Goal: Task Accomplishment & Management: Complete application form

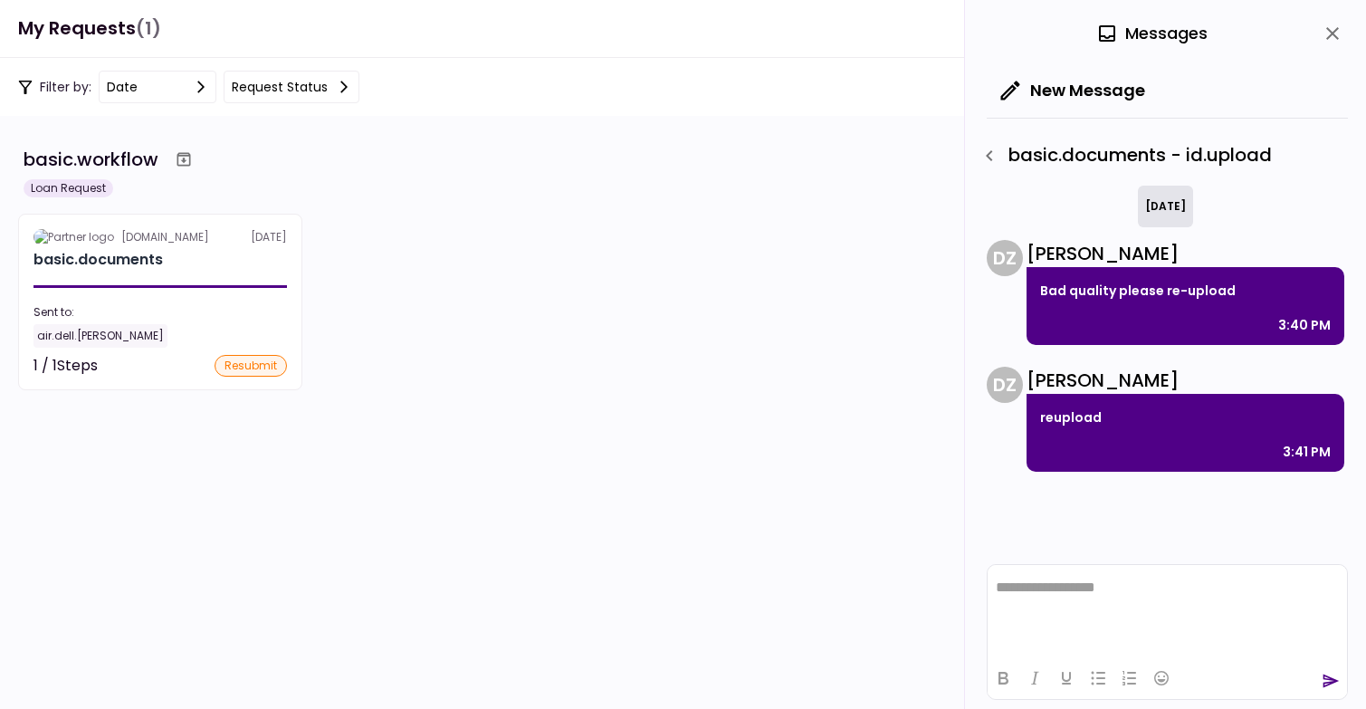
click at [543, 296] on div "[DOMAIN_NAME] [DATE] basic.documents Sent to: air.dell.[PERSON_NAME] 1 / 1 Step…" at bounding box center [683, 302] width 1330 height 177
click at [550, 311] on div "[DOMAIN_NAME] [DATE] basic.documents Sent to: air.dell.[PERSON_NAME] 1 / 1 Step…" at bounding box center [683, 302] width 1330 height 177
click at [1328, 33] on icon "close" at bounding box center [1333, 34] width 22 height 22
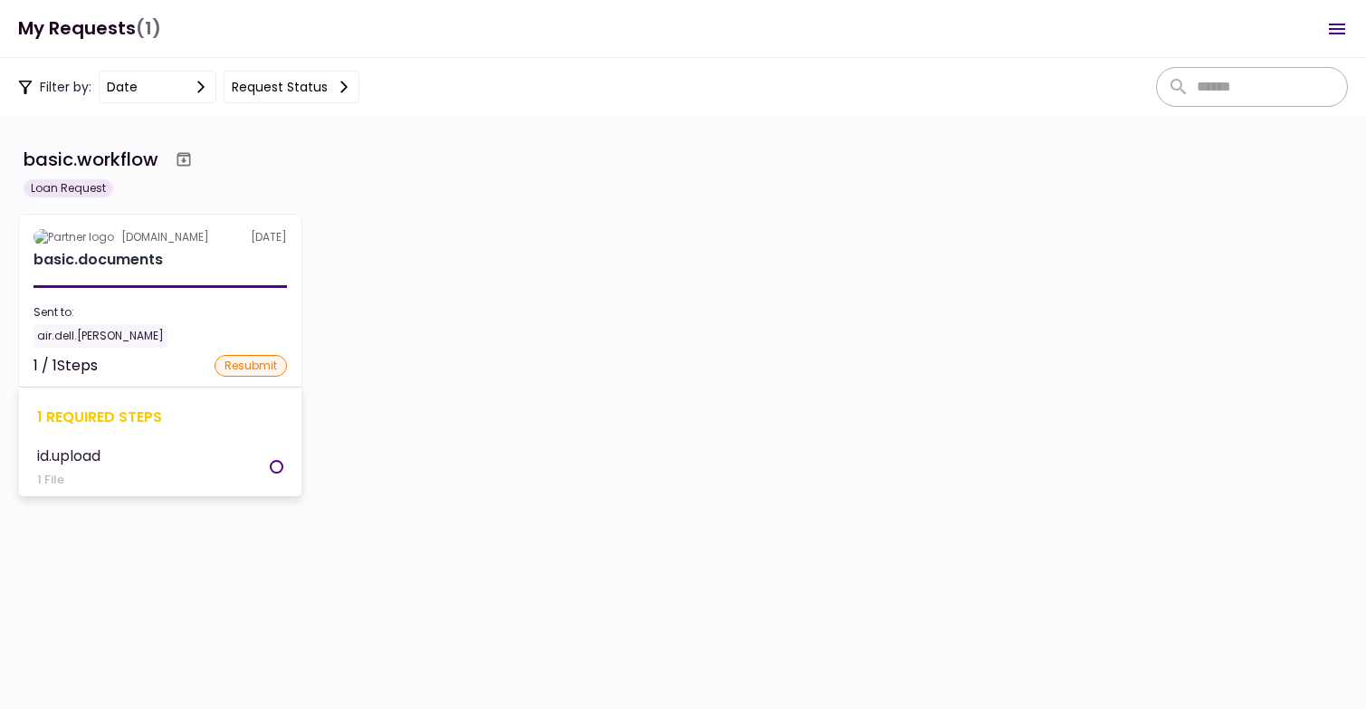
click at [205, 304] on div "Sent to:" at bounding box center [161, 312] width 254 height 16
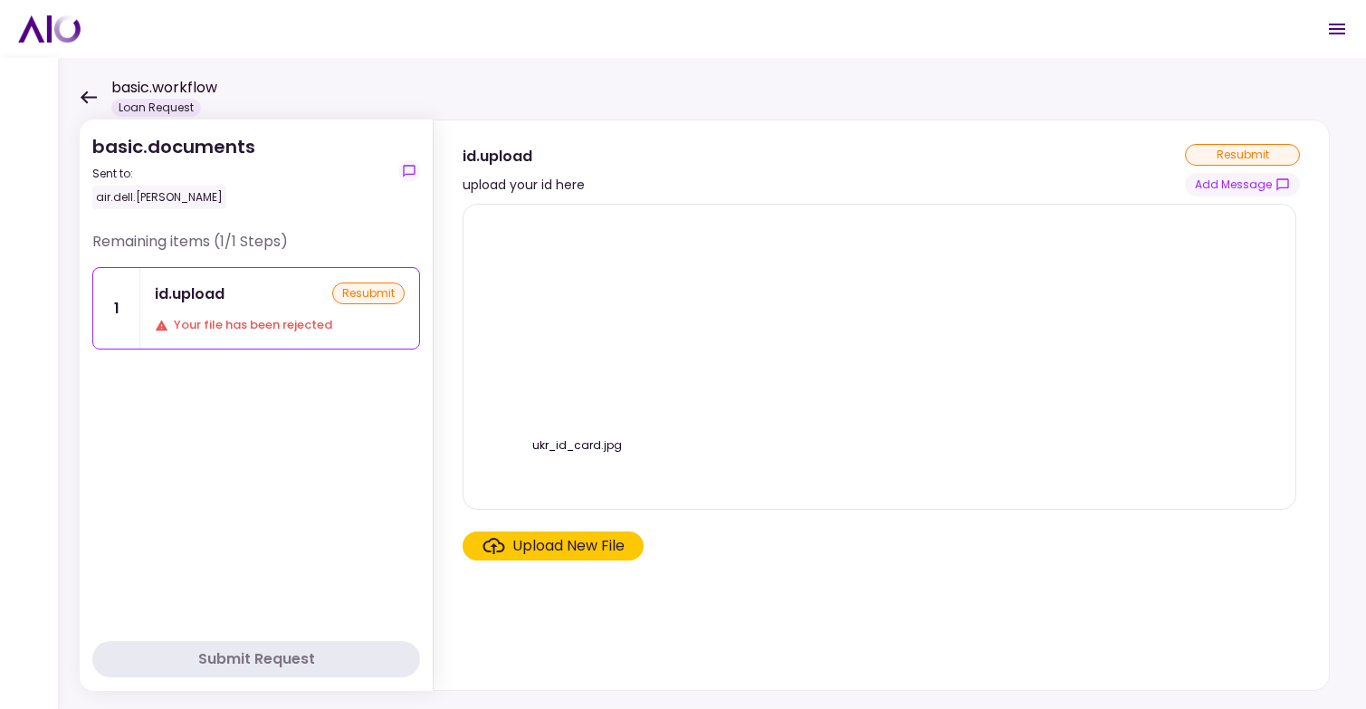
click at [577, 323] on img at bounding box center [577, 323] width 0 height 0
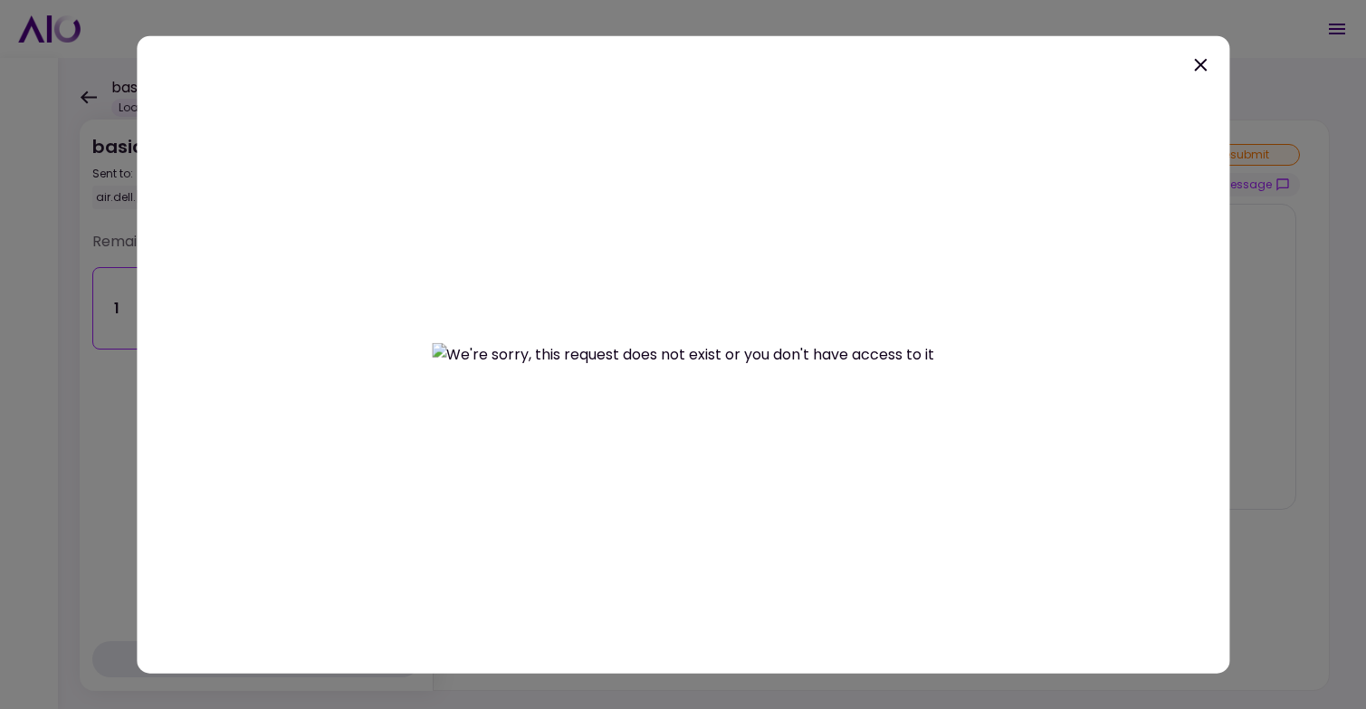
click at [1200, 63] on icon at bounding box center [1200, 64] width 13 height 13
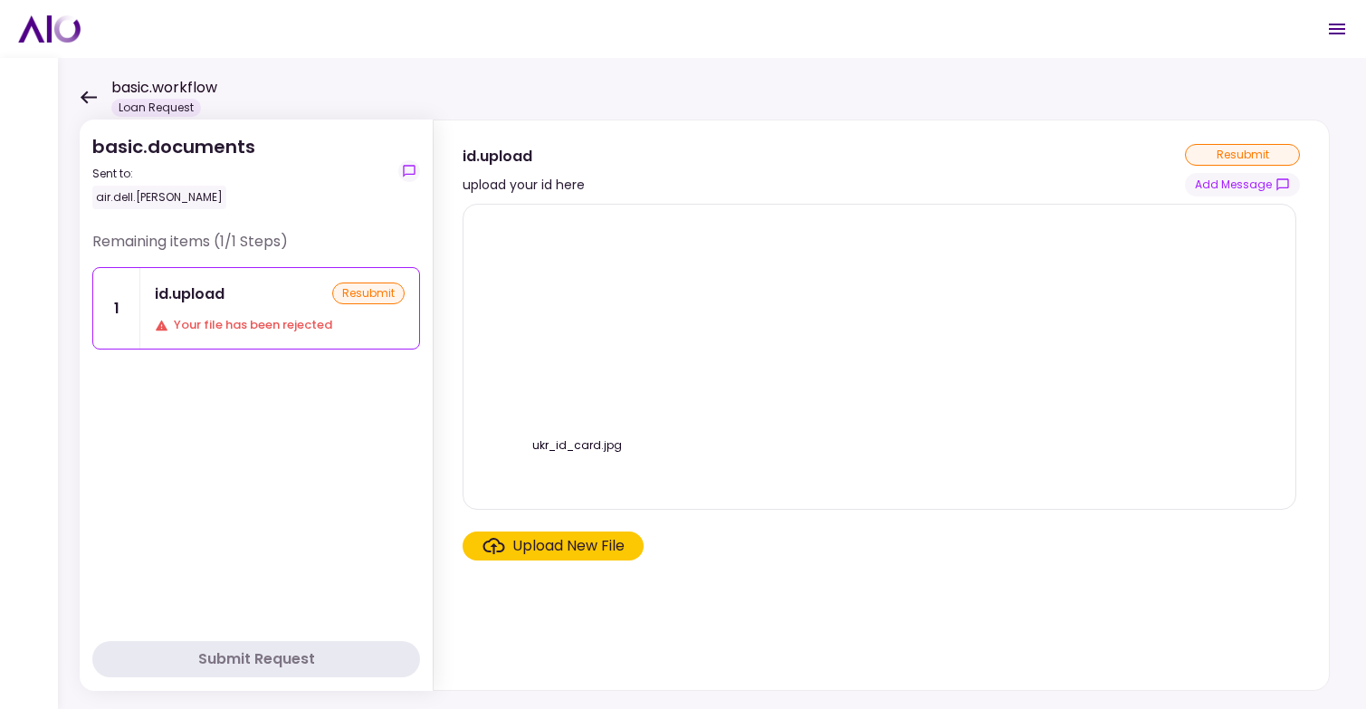
click at [587, 550] on div "Upload New File" at bounding box center [568, 546] width 112 height 22
click at [0, 0] on input "Upload New File" at bounding box center [0, 0] width 0 height 0
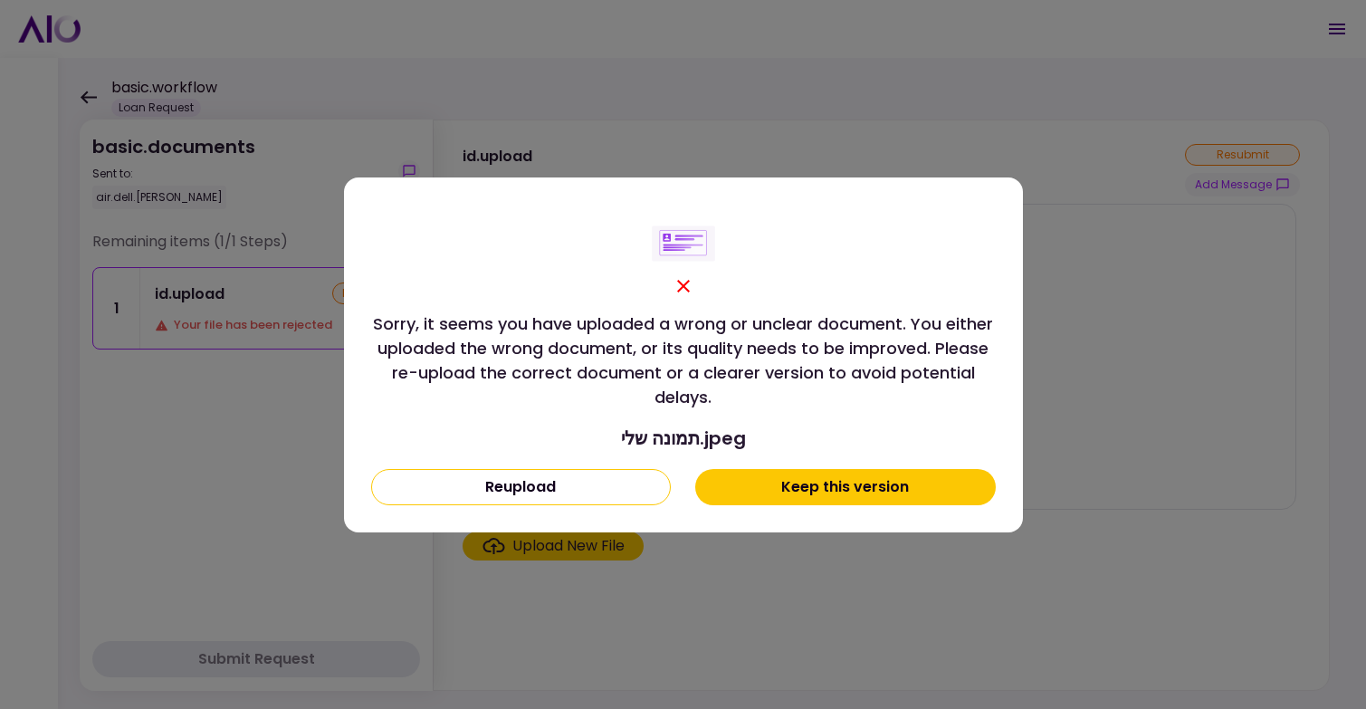
click at [780, 490] on button "Keep this version" at bounding box center [845, 487] width 300 height 36
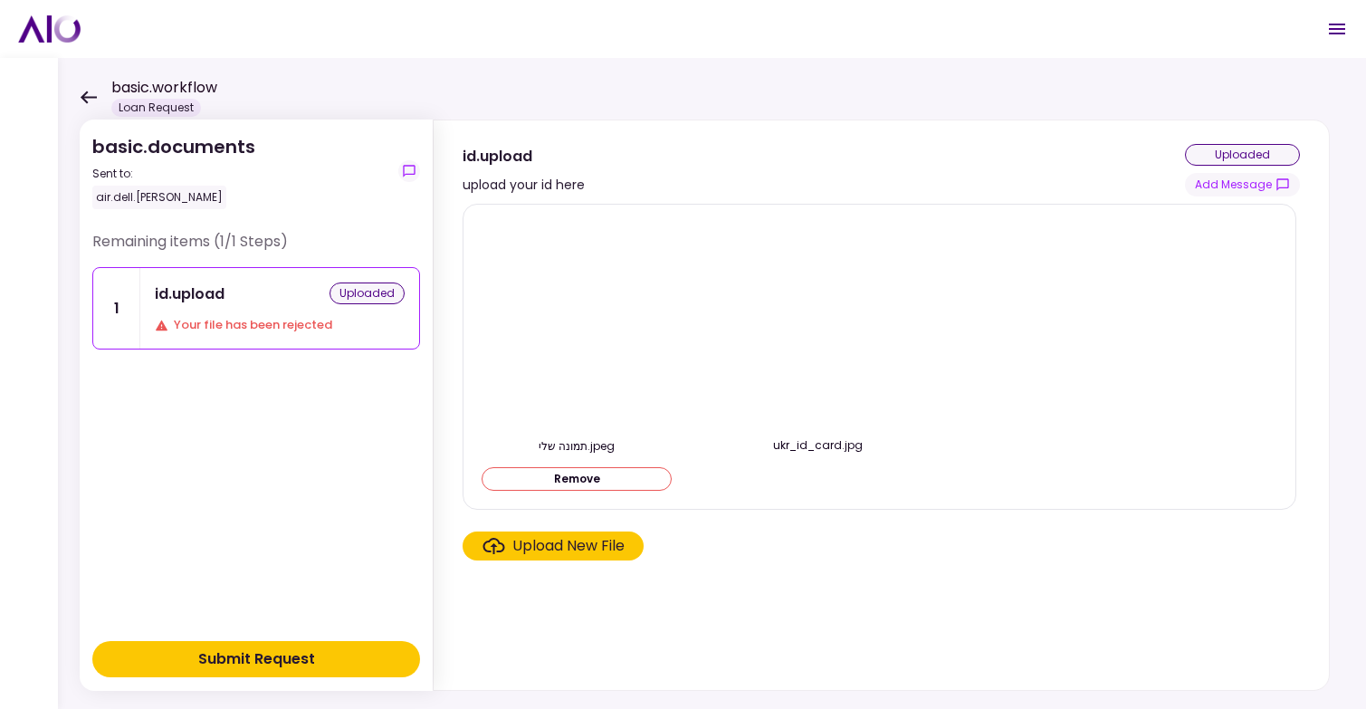
click at [577, 323] on img at bounding box center [577, 323] width 0 height 0
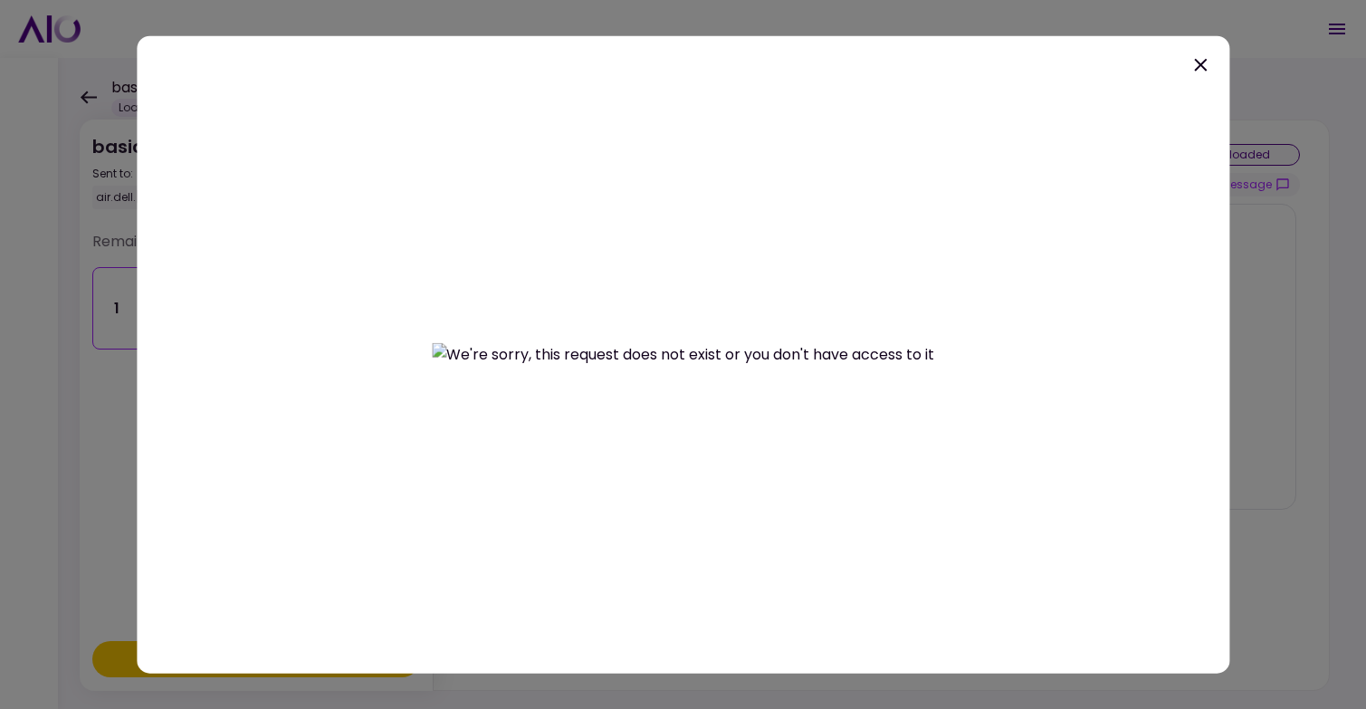
click at [1200, 56] on icon at bounding box center [1201, 64] width 22 height 22
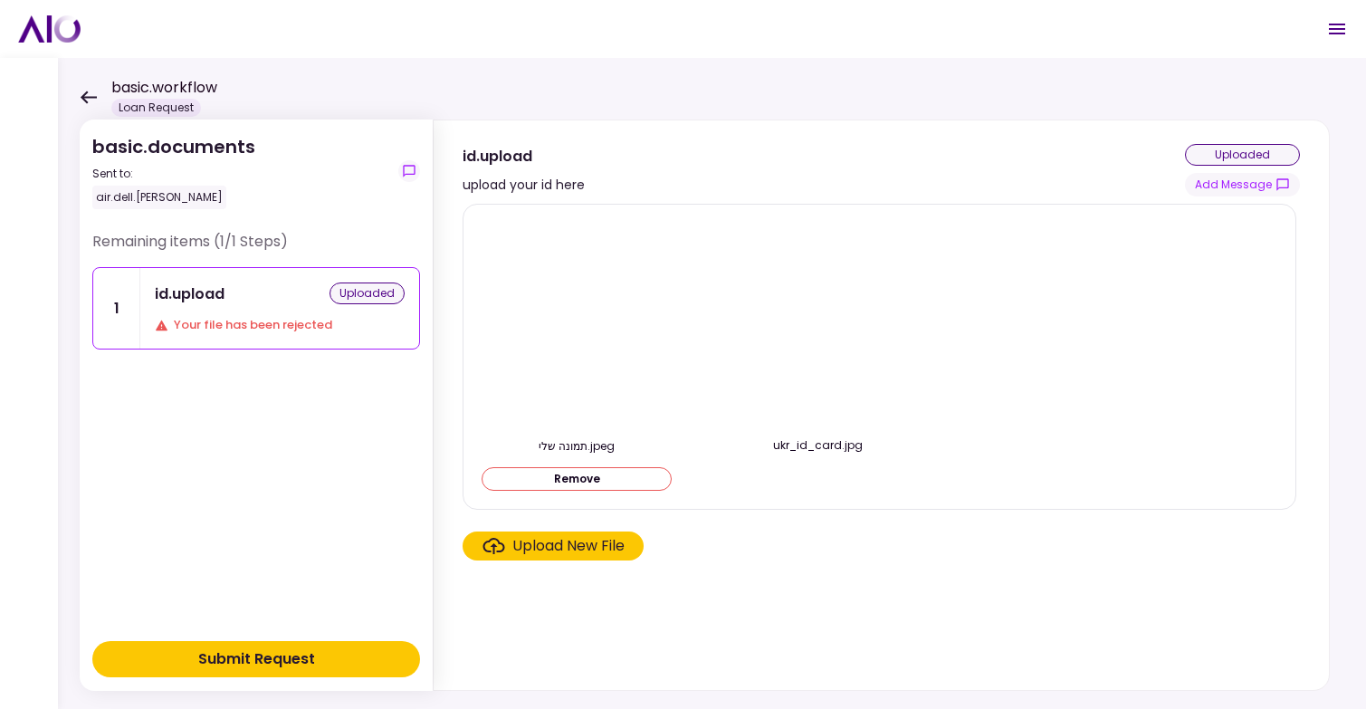
click at [818, 323] on img at bounding box center [818, 323] width 0 height 0
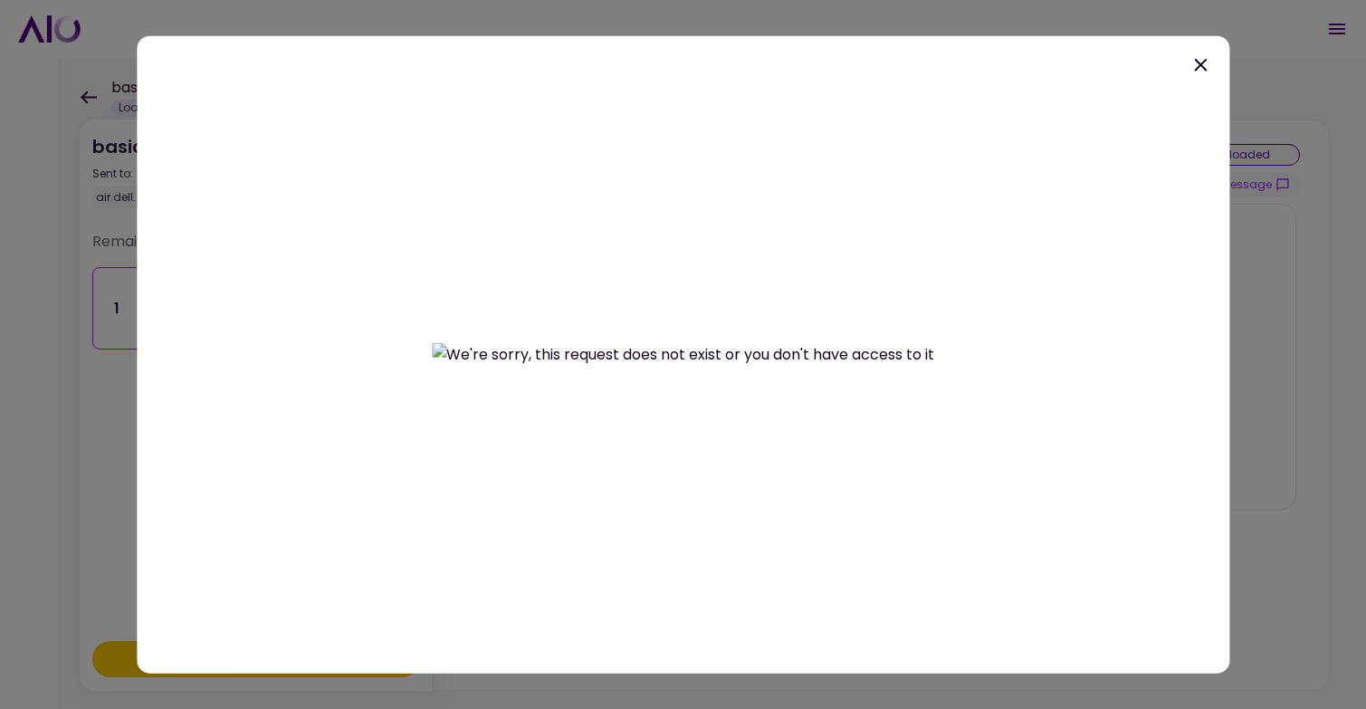
click at [1203, 60] on icon at bounding box center [1200, 64] width 13 height 13
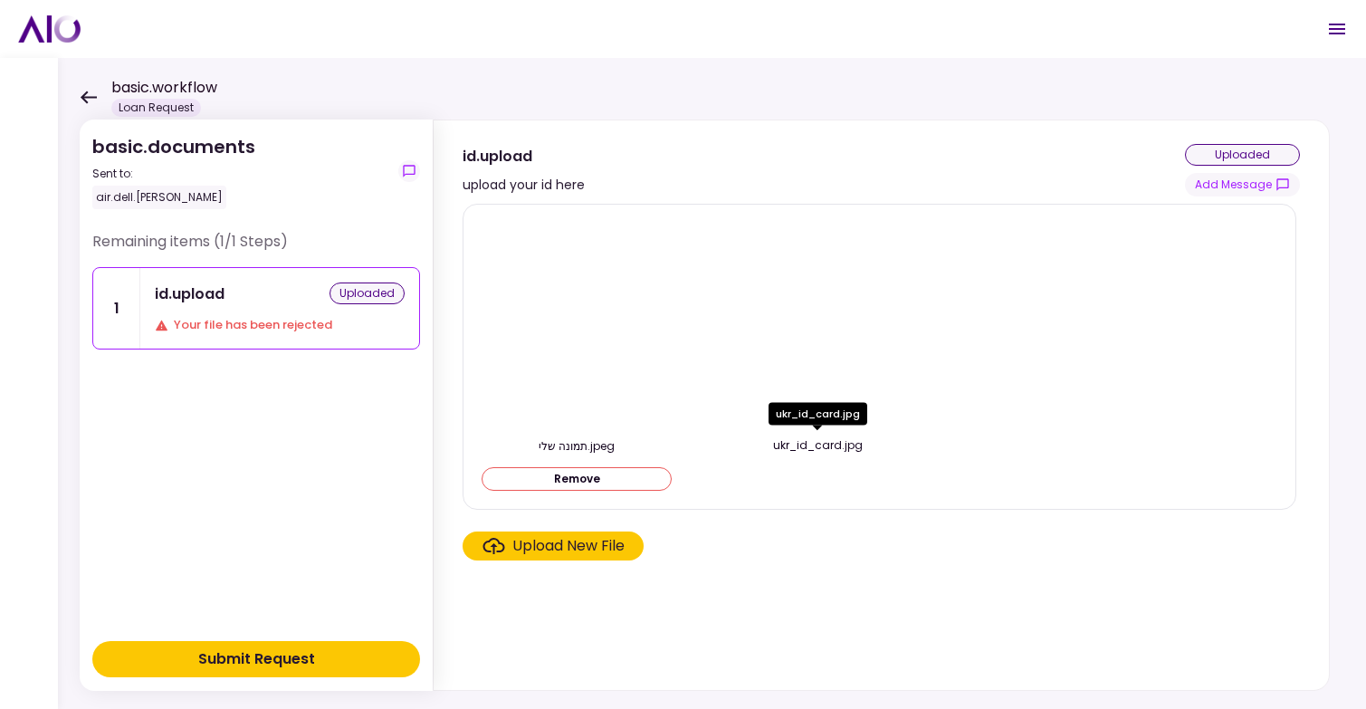
click at [799, 445] on div "ukr_id_card.jpg" at bounding box center [818, 445] width 190 height 16
click at [838, 450] on div "ukr_id_card.jpg" at bounding box center [818, 445] width 190 height 16
click at [1210, 153] on div "uploaded" at bounding box center [1242, 155] width 115 height 22
click at [287, 650] on div "Submit Request" at bounding box center [256, 659] width 117 height 22
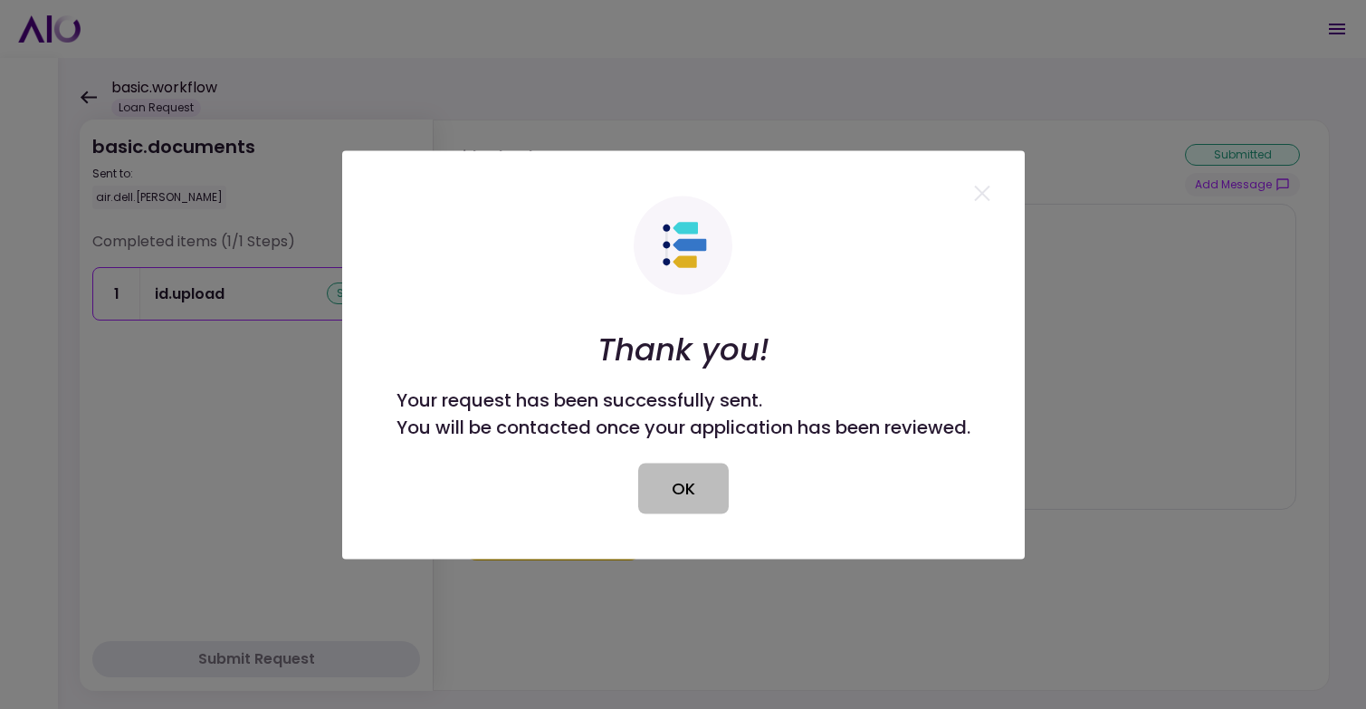
click at [667, 489] on button "OK" at bounding box center [683, 488] width 91 height 51
